Goal: Check status: Check status

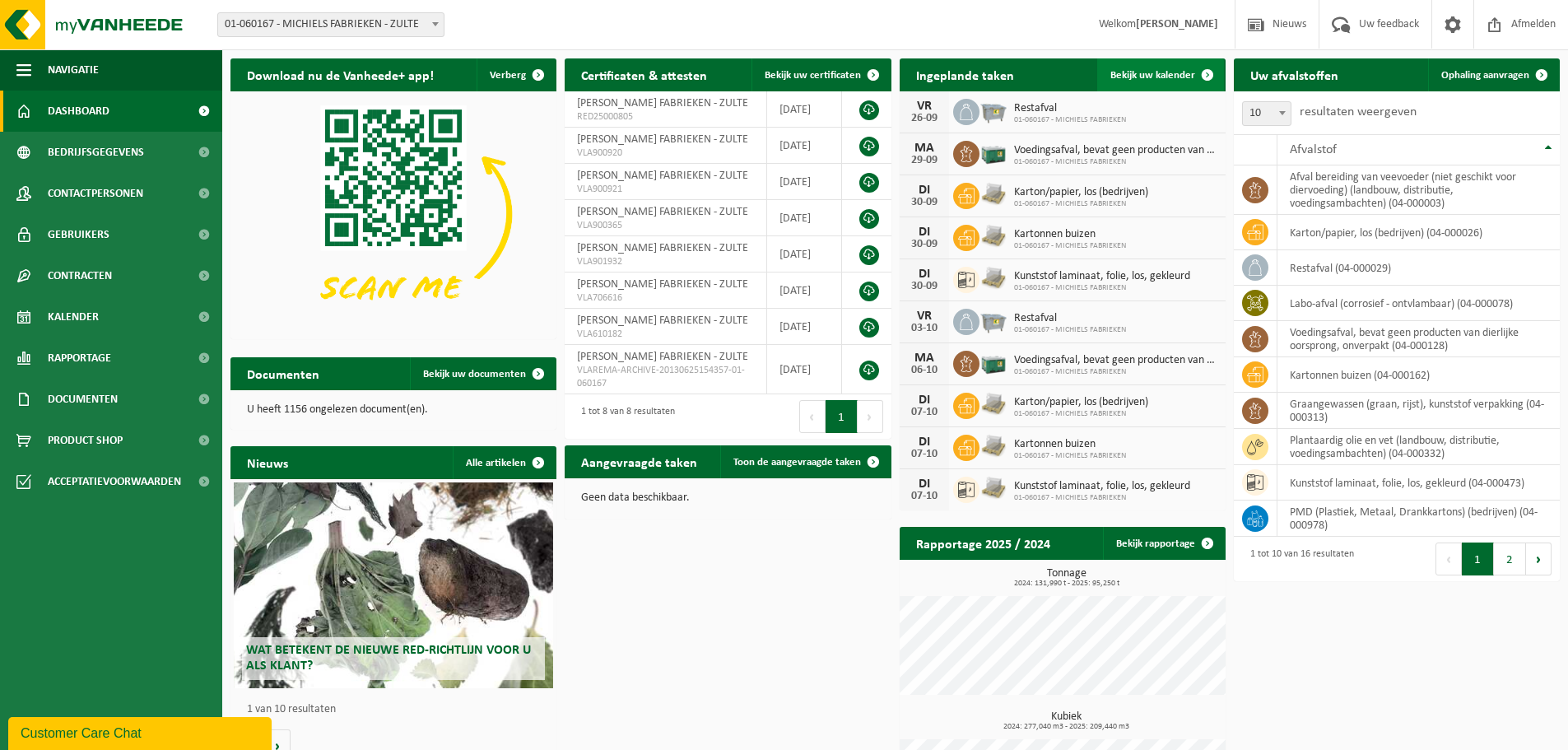
click at [1162, 74] on span "Bekijk uw kalender" at bounding box center [1153, 75] width 85 height 11
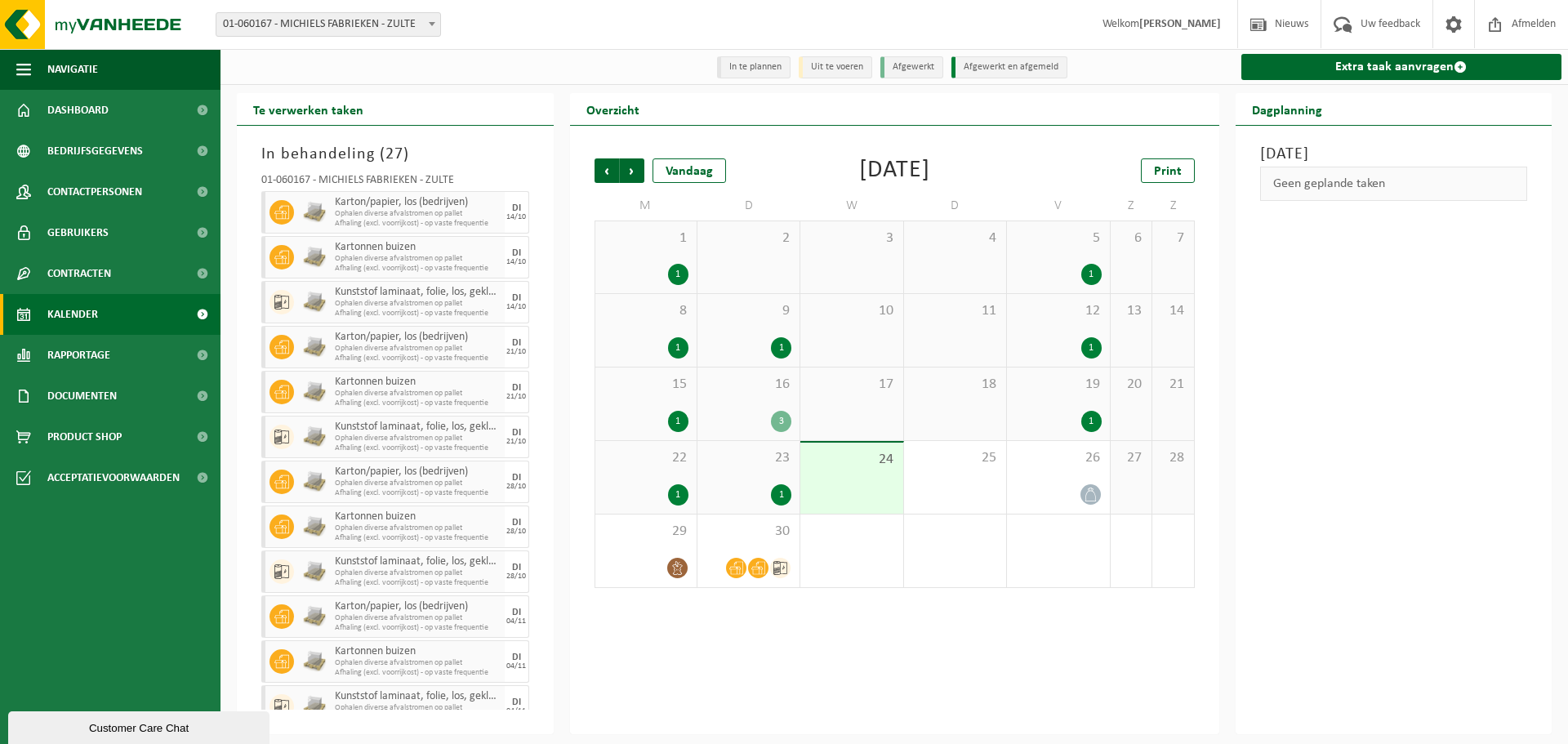
click at [761, 477] on div "23 1" at bounding box center [748, 477] width 102 height 73
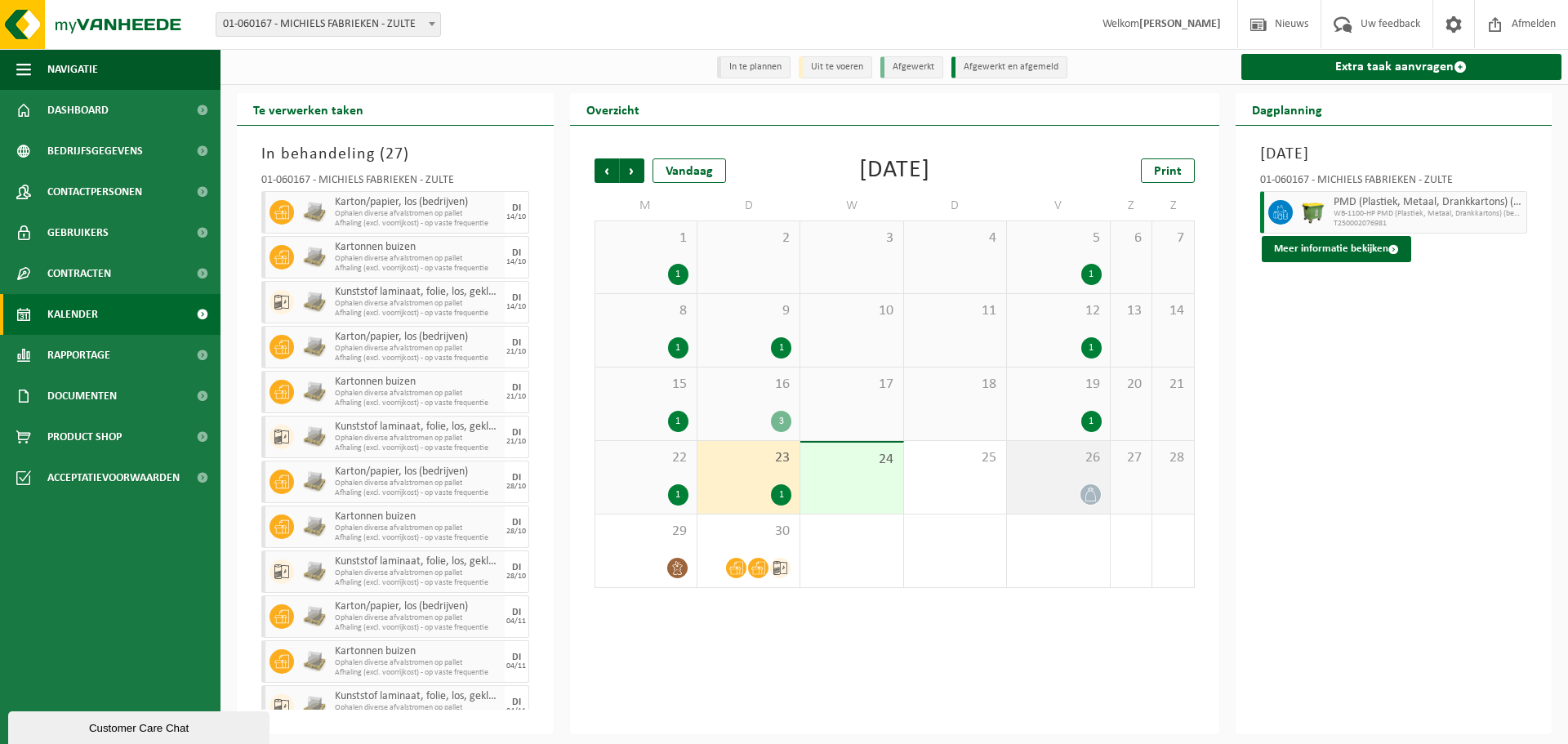
click at [1052, 491] on div at bounding box center [1058, 494] width 86 height 22
